Goal: Information Seeking & Learning: Find specific fact

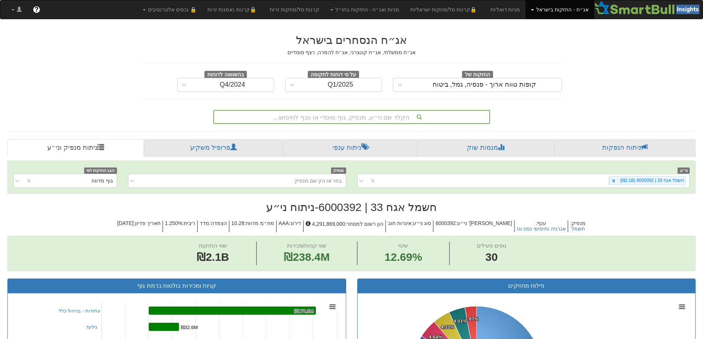
click at [343, 119] on div "הקלד שם ני״ע, מנפיק, גוף מוסדי או ענף לחיפוש..." at bounding box center [351, 117] width 275 height 13
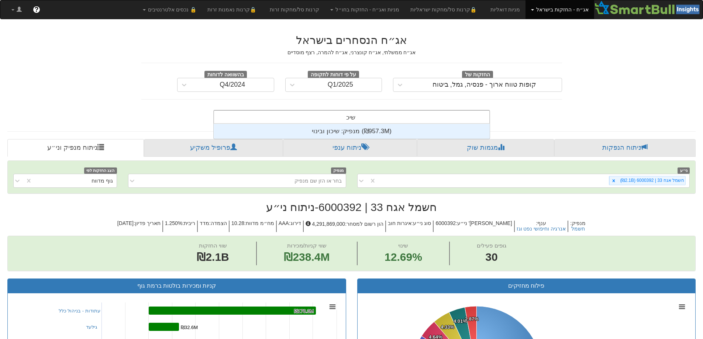
scroll to position [15, 0]
type input "שיכון"
click at [340, 131] on div "מנפיק: ‏שיכון ובינוי ‎(₪957.3M)‎" at bounding box center [352, 131] width 276 height 15
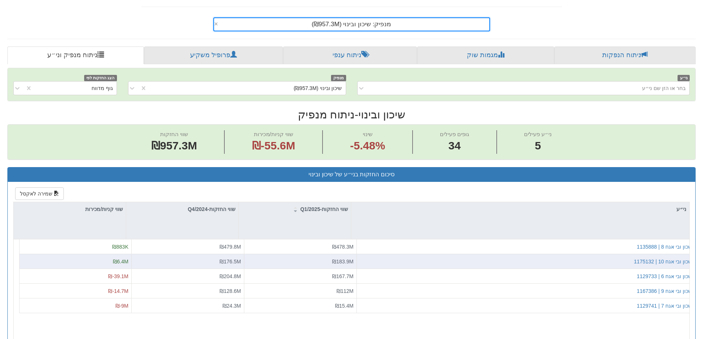
scroll to position [111, 0]
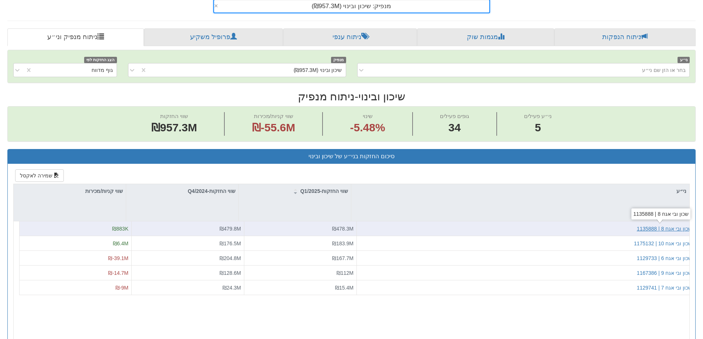
click at [673, 229] on div "שכון ובי אגח 8 | 1135888" at bounding box center [664, 228] width 55 height 7
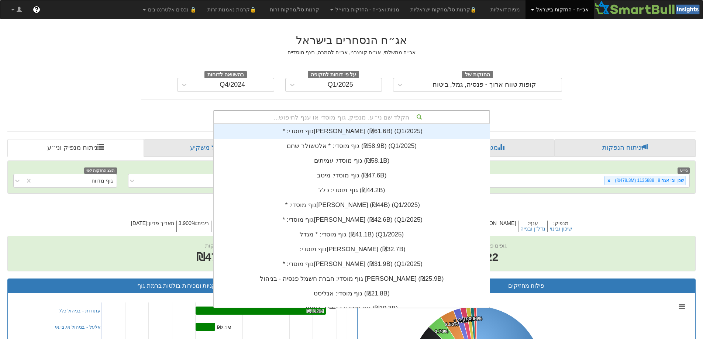
click at [393, 120] on div "הקלד שם ני״ע, מנפיק, גוף מוסדי או ענף לחיפוש..." at bounding box center [351, 117] width 275 height 13
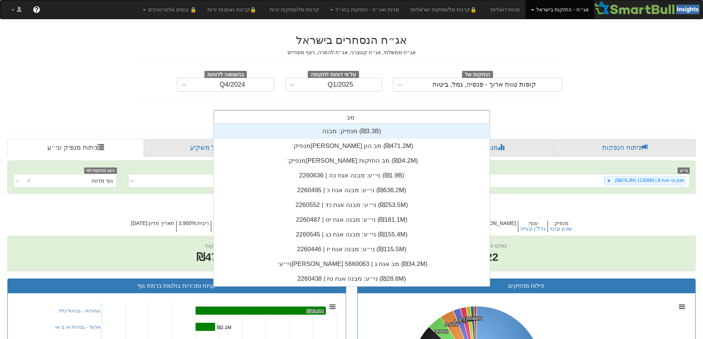
scroll to position [118, 0]
type input "מבנה"
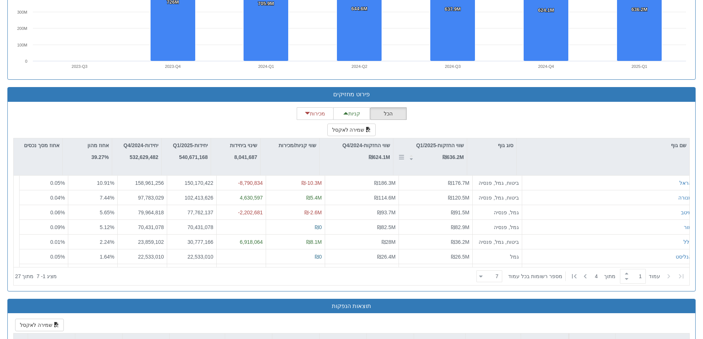
click at [445, 144] on p "שווי החזקות-Q1/2025" at bounding box center [440, 145] width 48 height 8
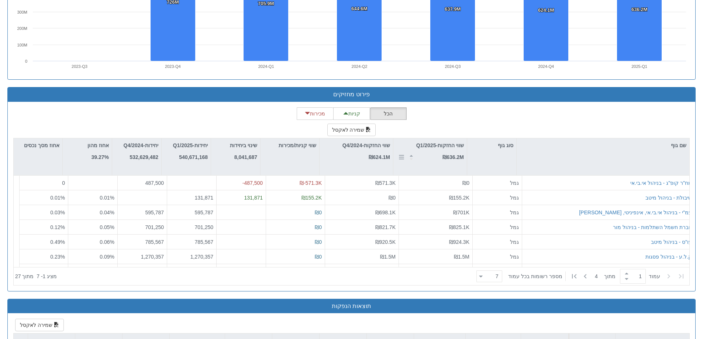
click at [445, 144] on p "שווי החזקות-Q1/2025" at bounding box center [440, 145] width 48 height 8
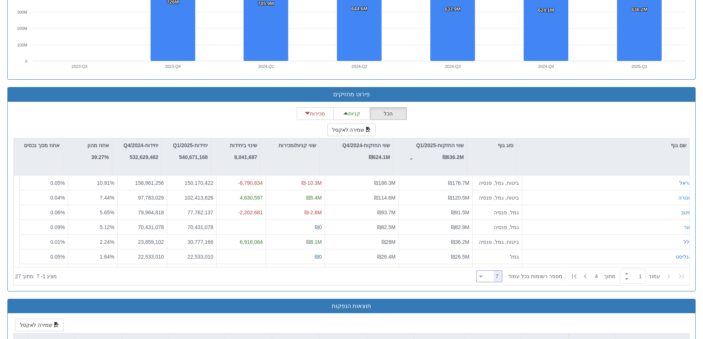
click at [483, 276] on icon at bounding box center [481, 277] width 4 height 2
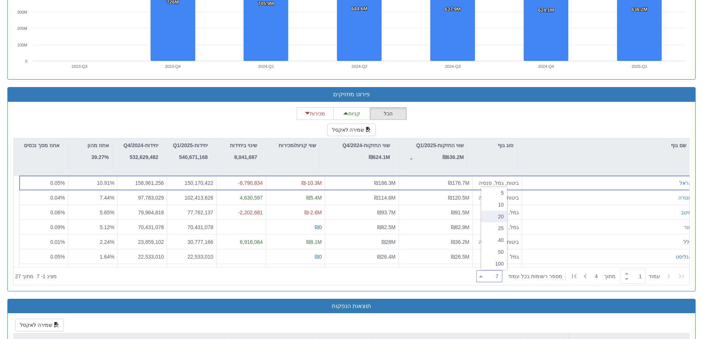
click at [500, 217] on div "20" at bounding box center [494, 217] width 26 height 12
type input "20"
